Goal: Task Accomplishment & Management: Use online tool/utility

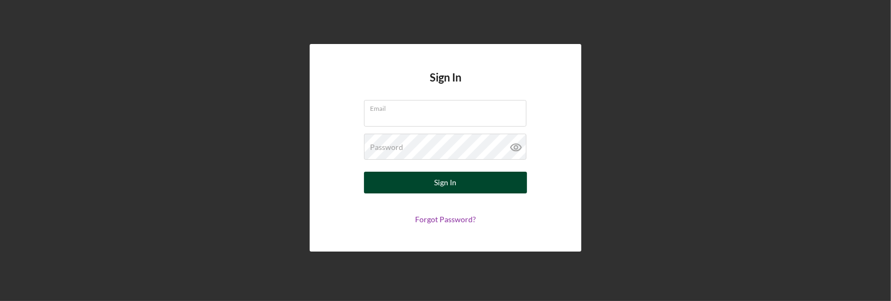
type input "[EMAIL_ADDRESS][DOMAIN_NAME]"
click at [464, 186] on button "Sign In" at bounding box center [445, 183] width 163 height 22
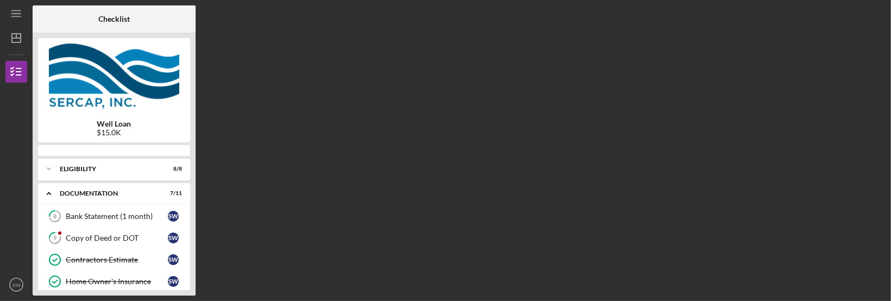
scroll to position [78, 0]
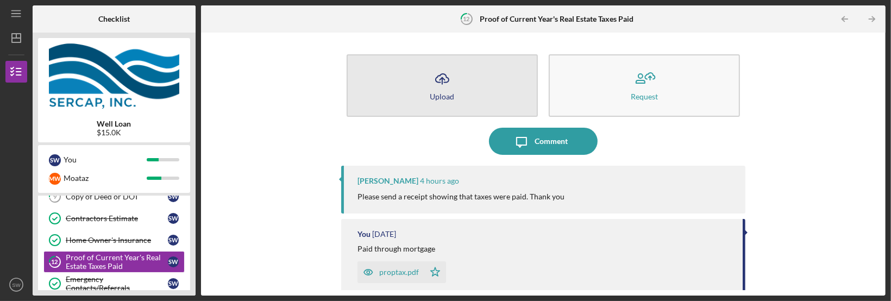
click at [461, 90] on button "Icon/Upload Upload" at bounding box center [441, 85] width 191 height 62
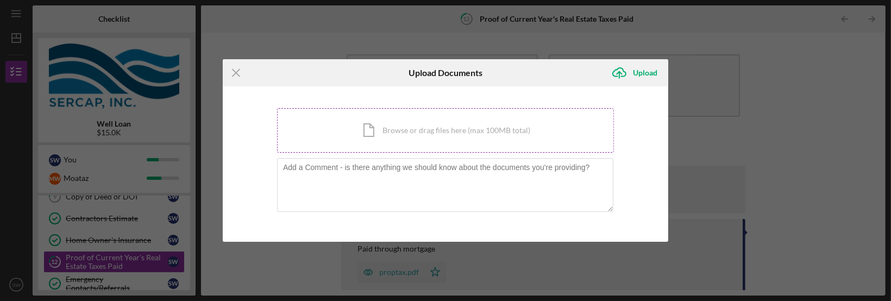
click at [407, 132] on div "Icon/Document Browse or drag files here (max 100MB total) Tap to choose files o…" at bounding box center [445, 130] width 337 height 45
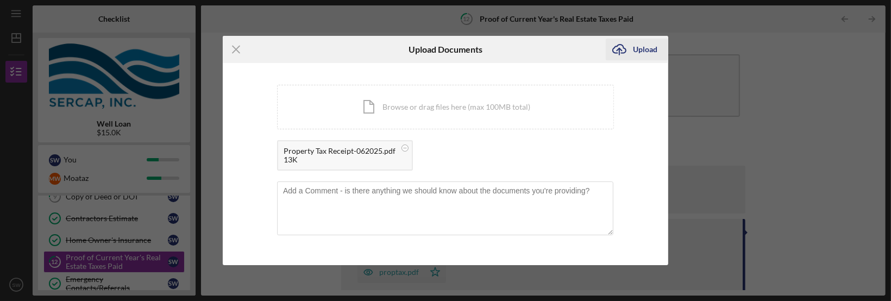
click at [641, 46] on div "Upload" at bounding box center [645, 50] width 24 height 22
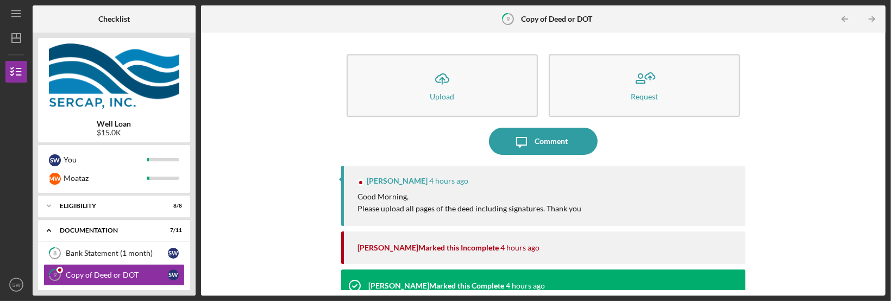
scroll to position [13, 0]
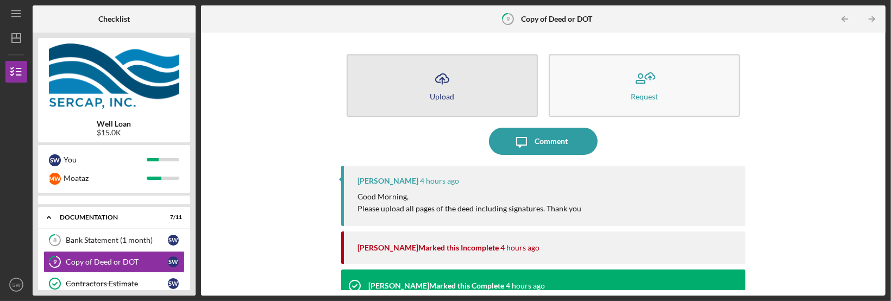
click at [450, 72] on icon "Icon/Upload" at bounding box center [441, 78] width 27 height 27
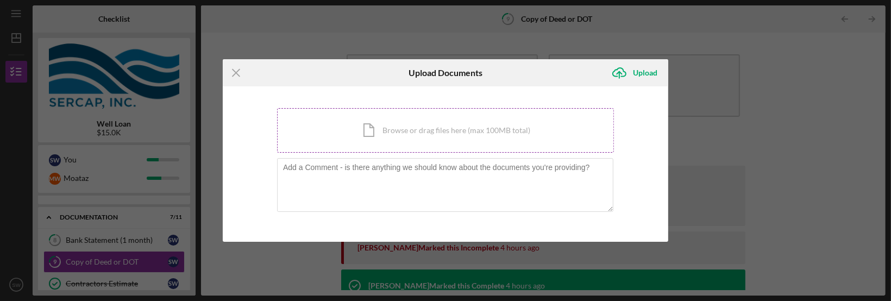
click at [381, 135] on div "Icon/Document Browse or drag files here (max 100MB total) Tap to choose files o…" at bounding box center [445, 130] width 337 height 45
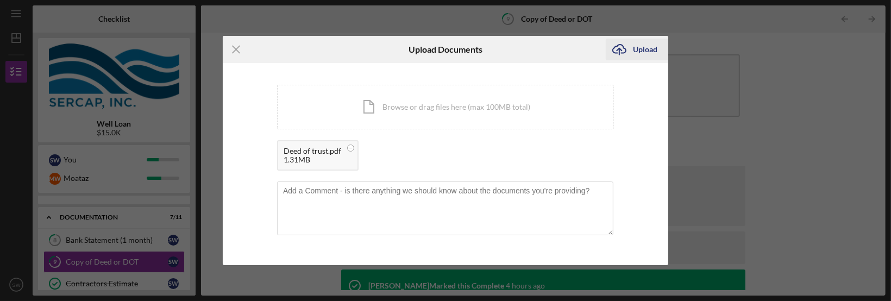
click at [652, 50] on div "Upload" at bounding box center [645, 50] width 24 height 22
